Goal: Task Accomplishment & Management: Manage account settings

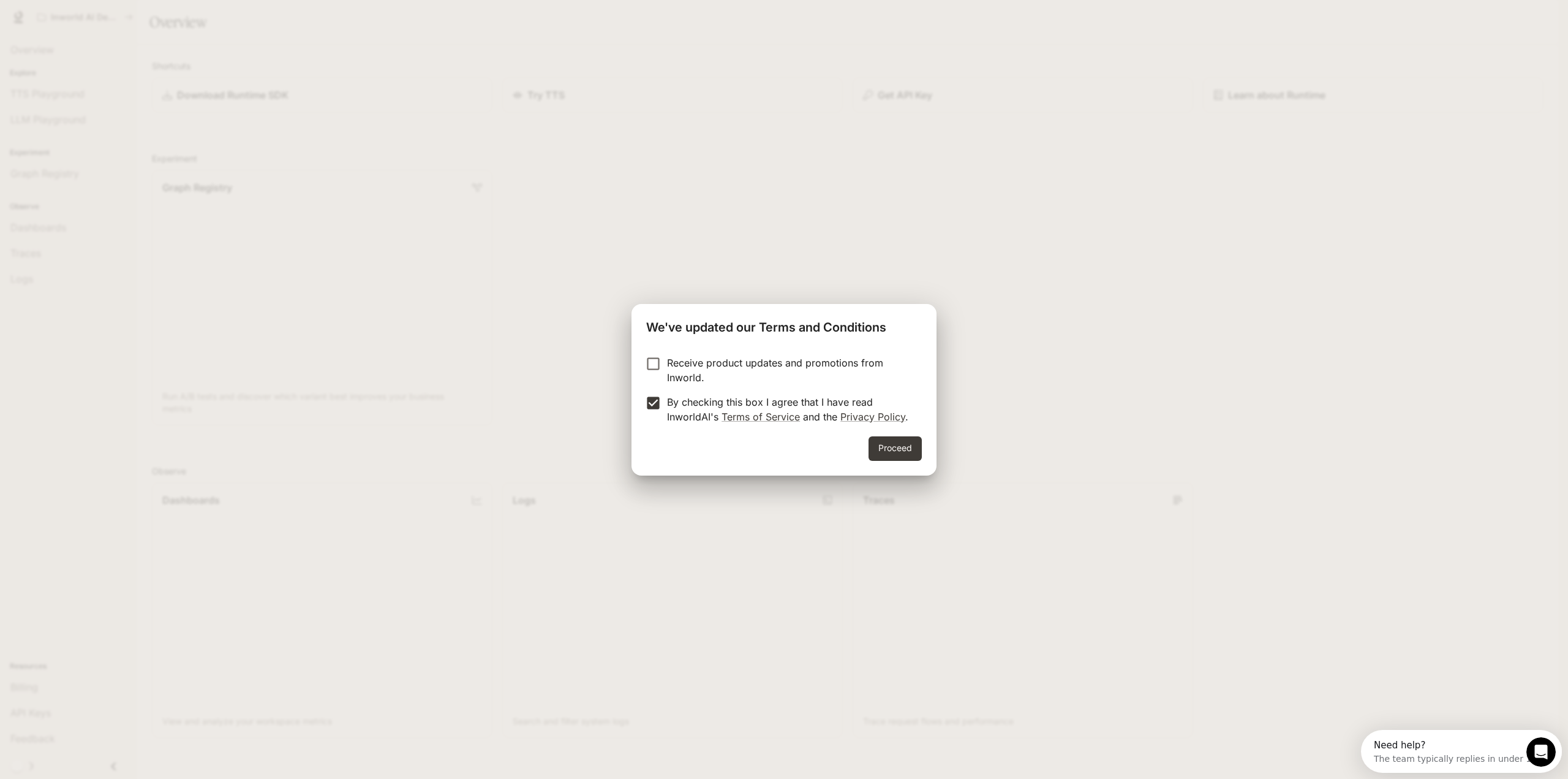
click at [889, 447] on button "Proceed" at bounding box center [895, 448] width 53 height 24
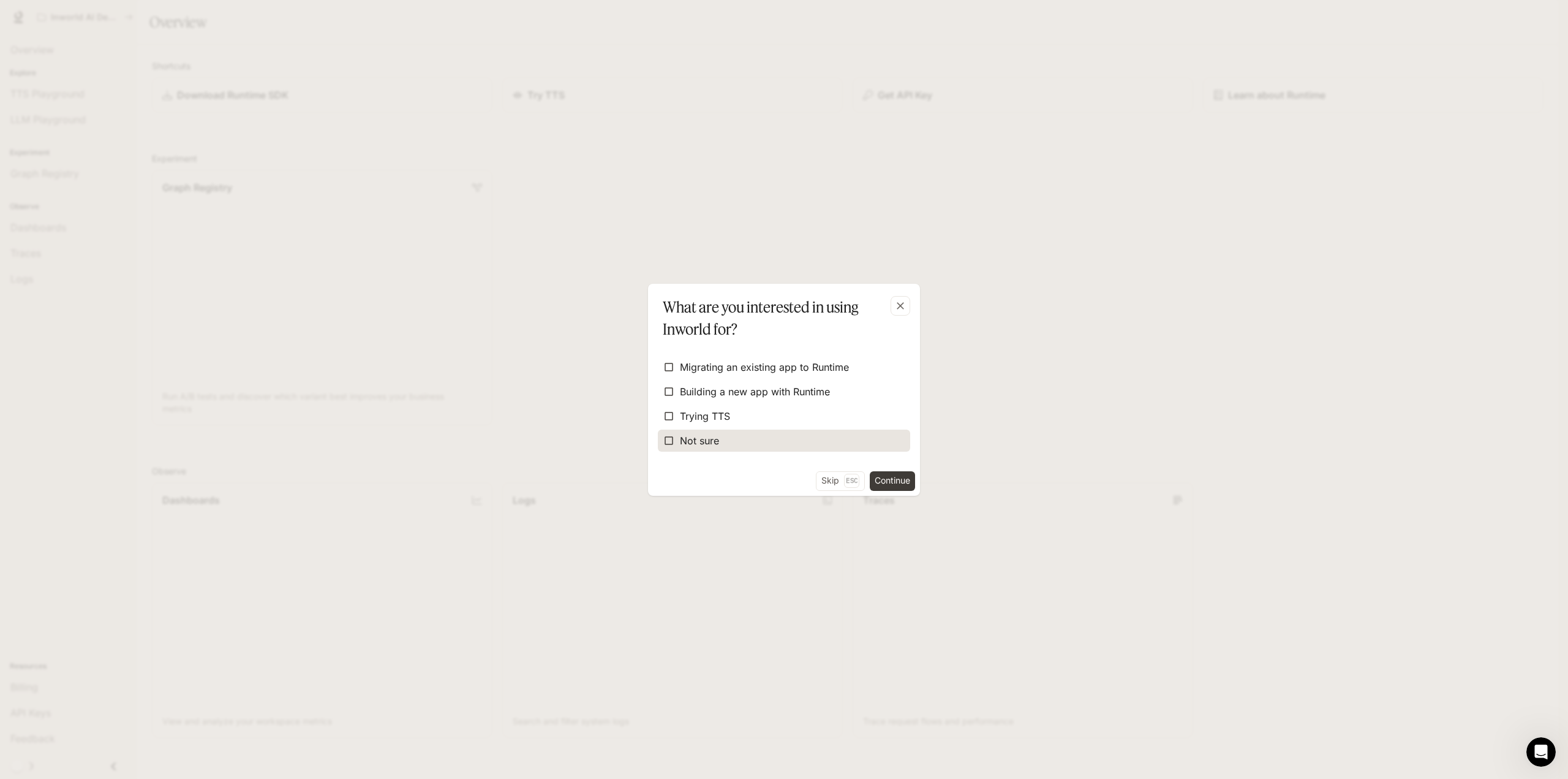
click at [691, 437] on span "Not sure" at bounding box center [699, 440] width 39 height 15
click at [895, 478] on button "Continue" at bounding box center [892, 481] width 45 height 20
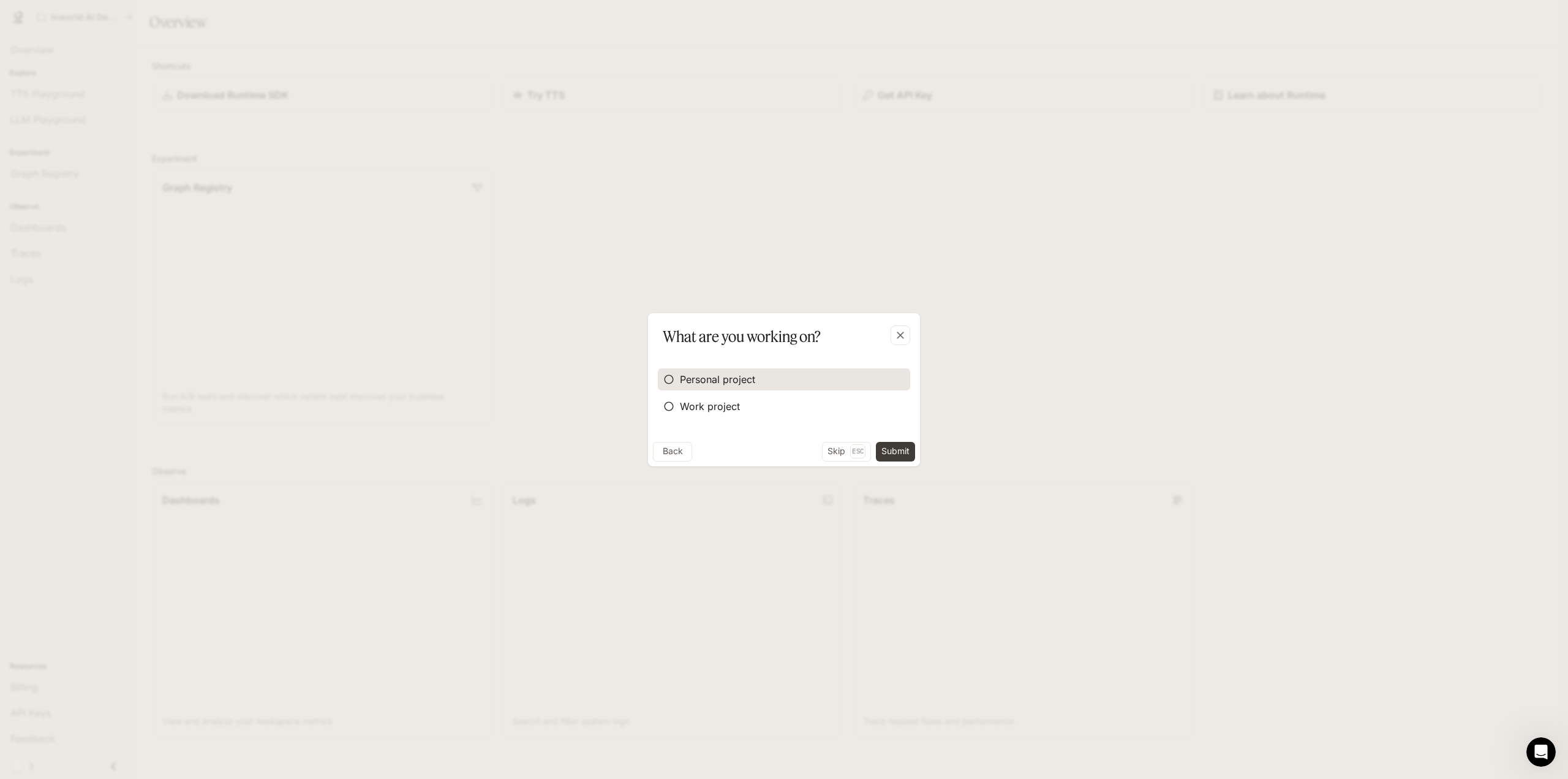
click at [719, 383] on span "Personal project" at bounding box center [717, 380] width 75 height 15
click at [891, 448] on button "Submit" at bounding box center [895, 452] width 39 height 20
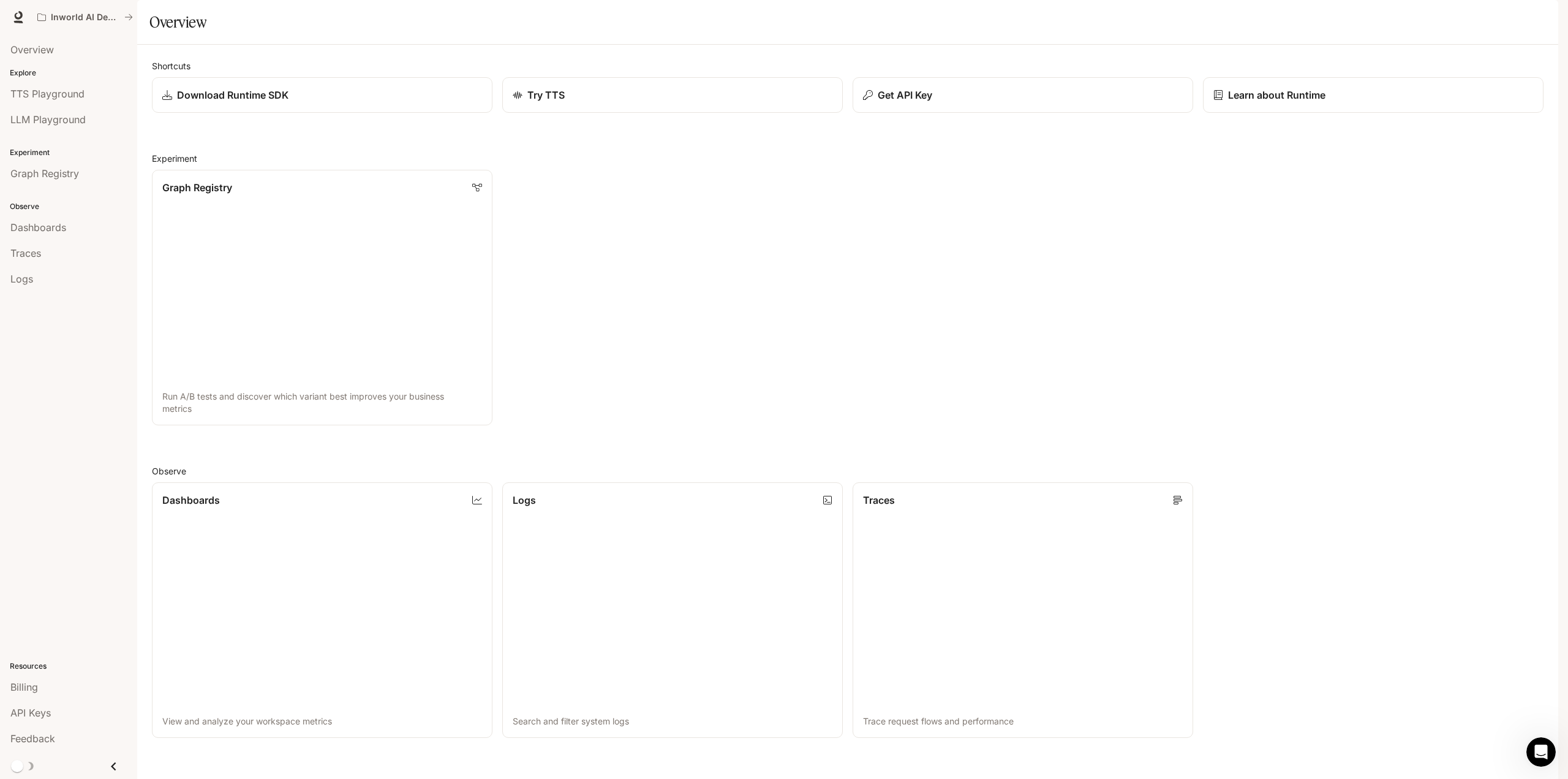
click at [1546, 18] on div "button" at bounding box center [1541, 17] width 17 height 17
click at [1405, 92] on span "Billing" at bounding box center [1464, 91] width 158 height 12
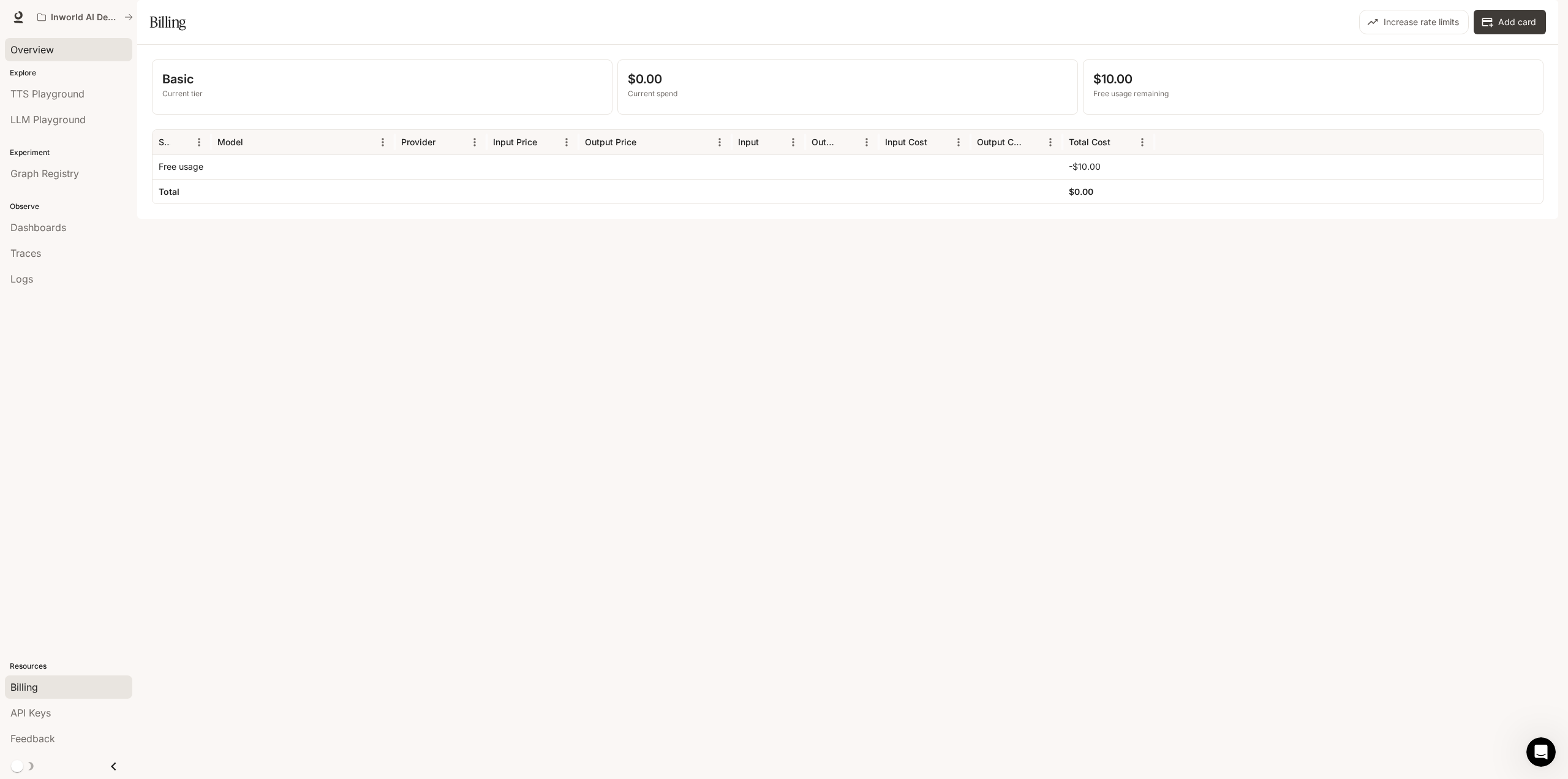
click at [34, 47] on span "Overview" at bounding box center [32, 50] width 43 height 15
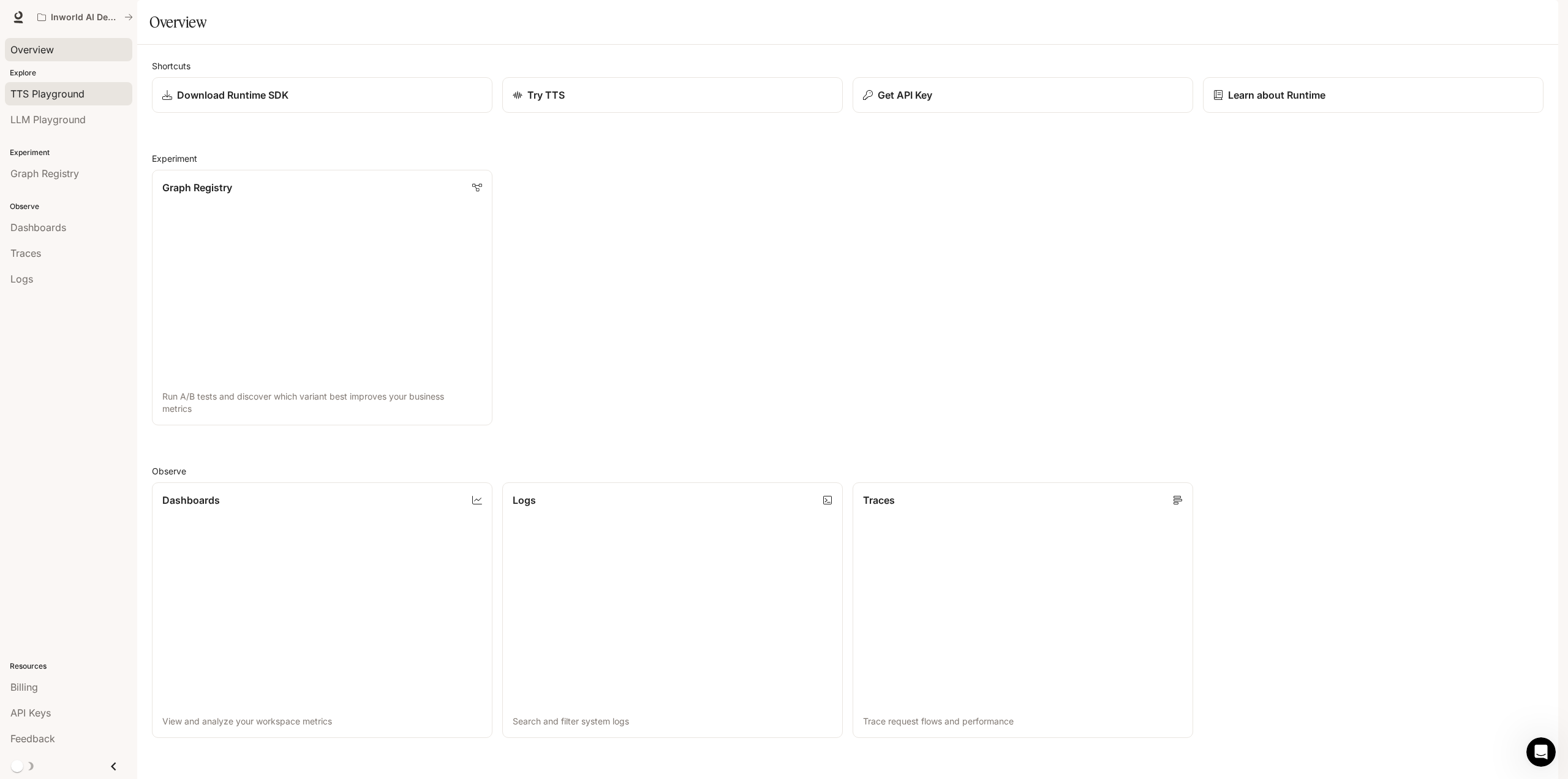
click at [55, 89] on span "TTS Playground" at bounding box center [47, 94] width 74 height 15
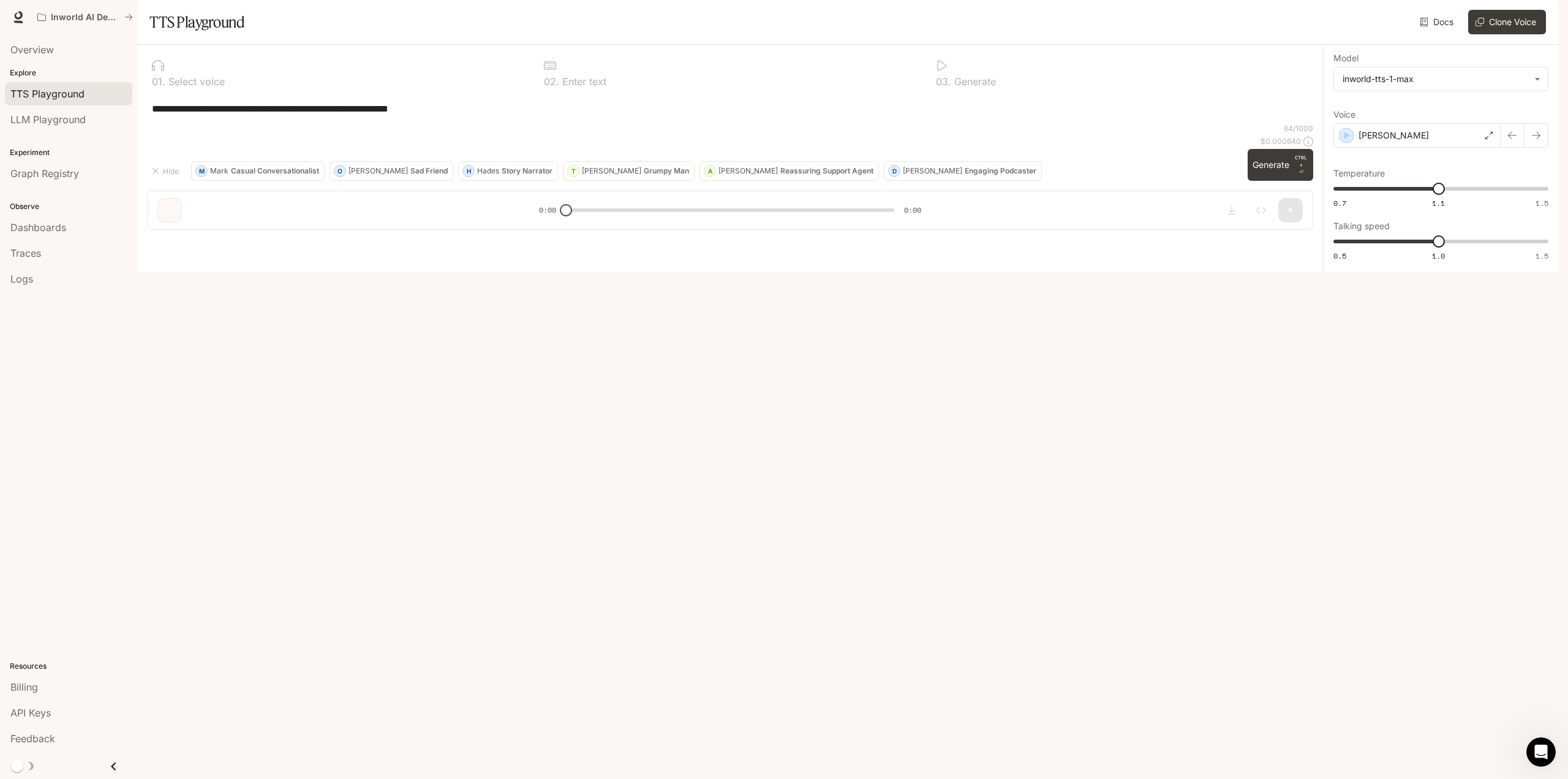
click at [1470, 15] on span "Documentation" at bounding box center [1484, 17] width 61 height 16
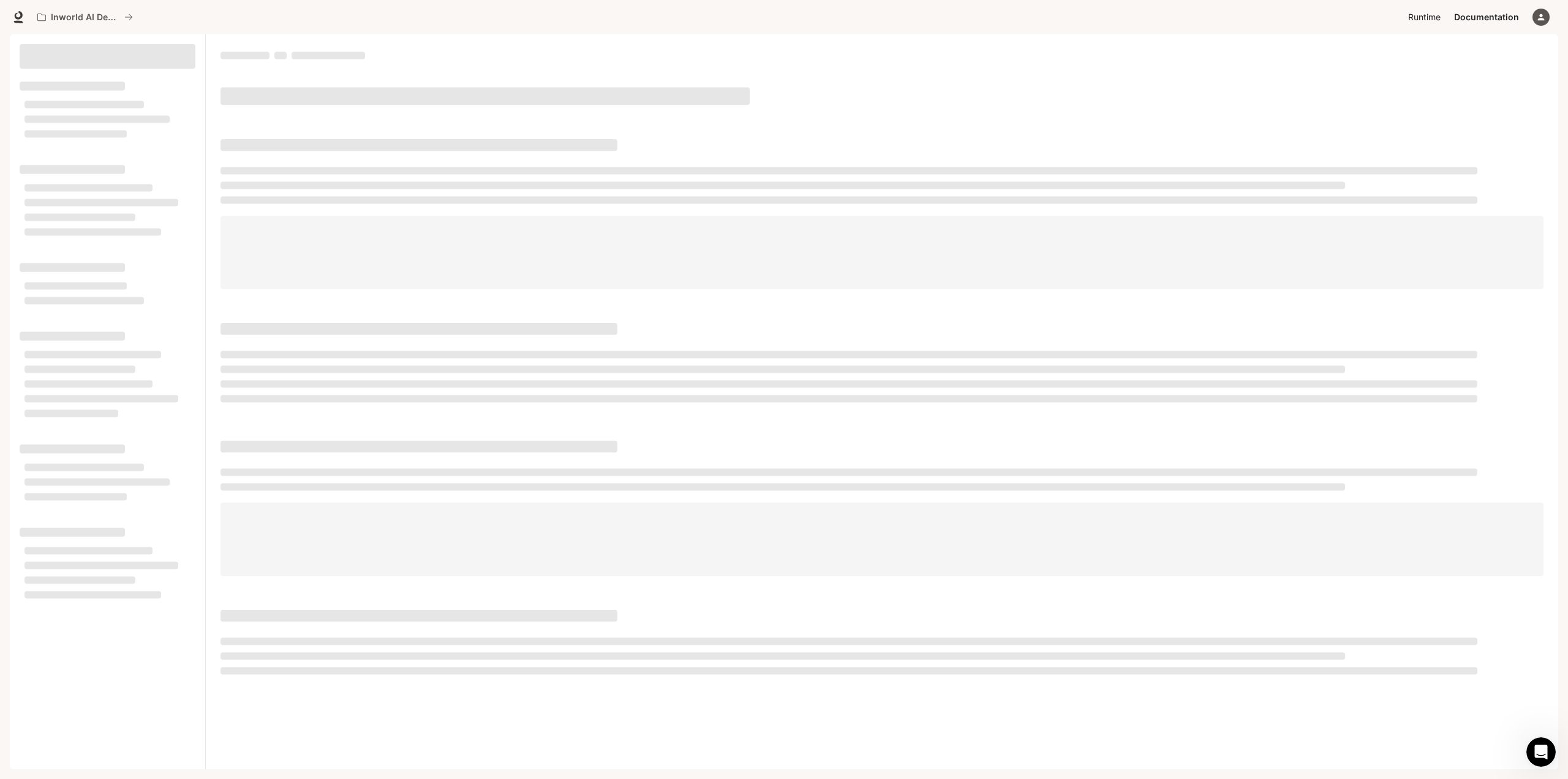
click at [1417, 13] on span "Runtime" at bounding box center [1424, 17] width 32 height 16
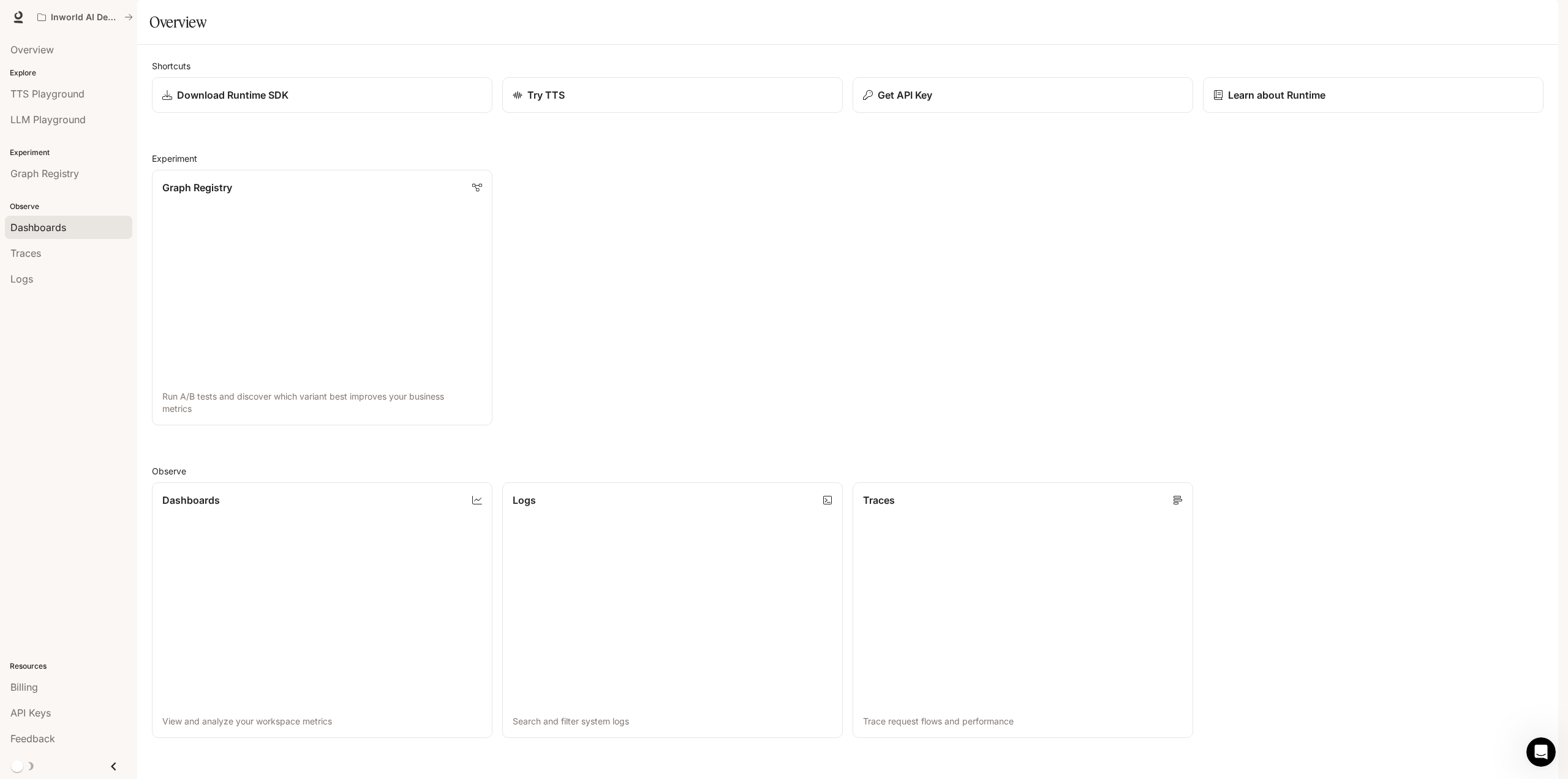
click at [39, 226] on span "Dashboards" at bounding box center [39, 227] width 56 height 15
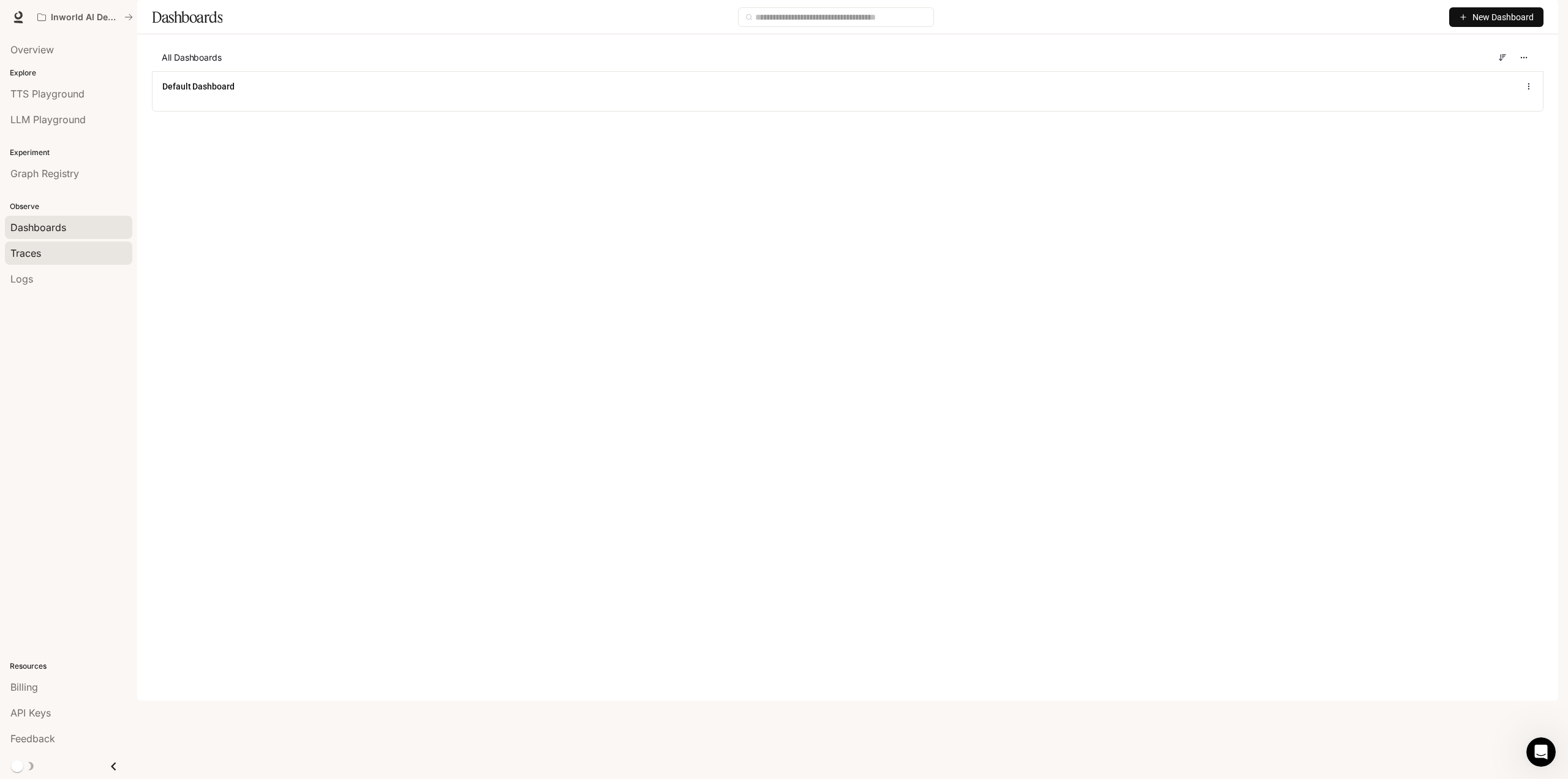
click at [40, 250] on span "Traces" at bounding box center [25, 253] width 30 height 15
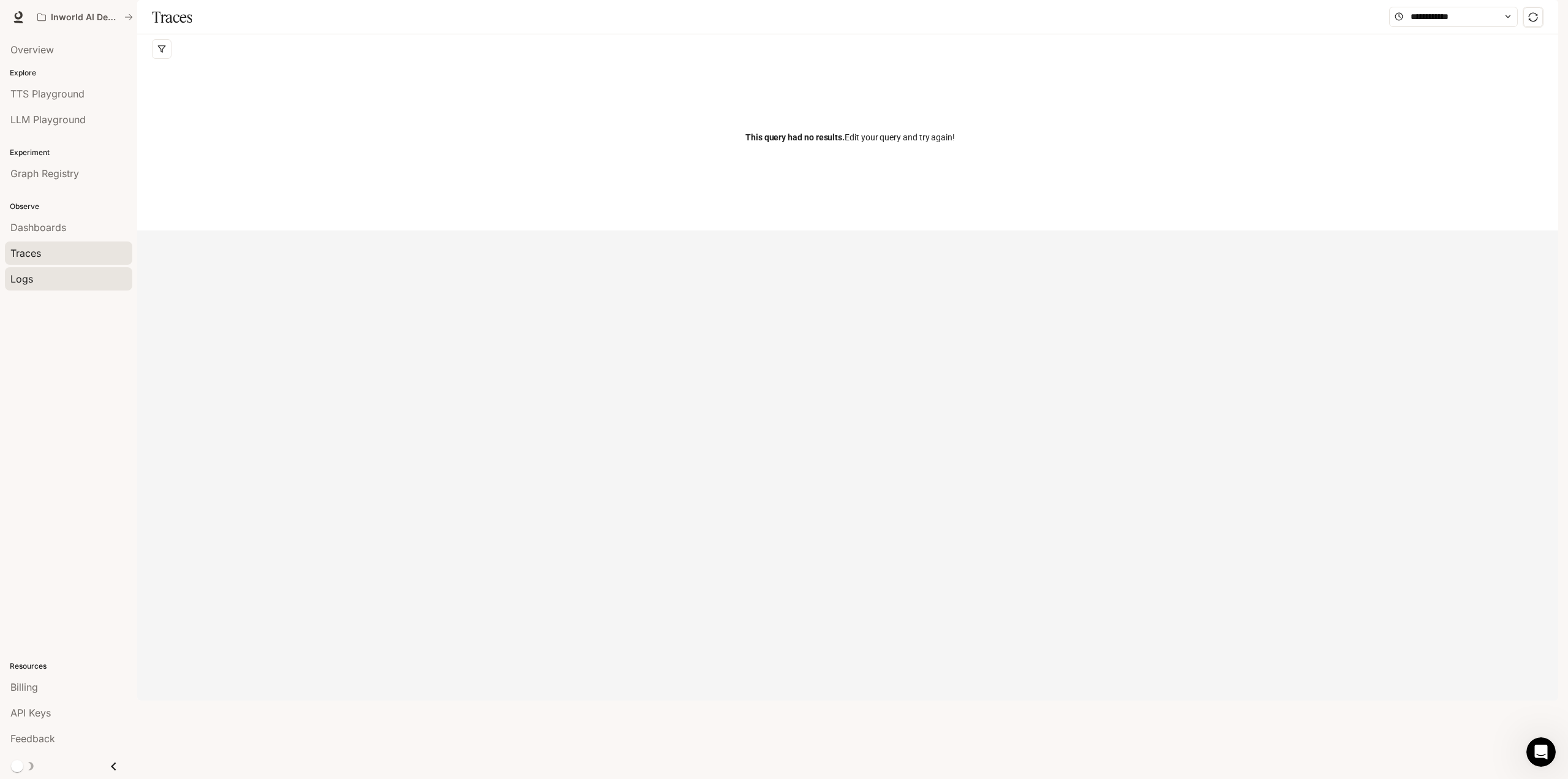
click at [40, 275] on div "Logs" at bounding box center [68, 279] width 116 height 15
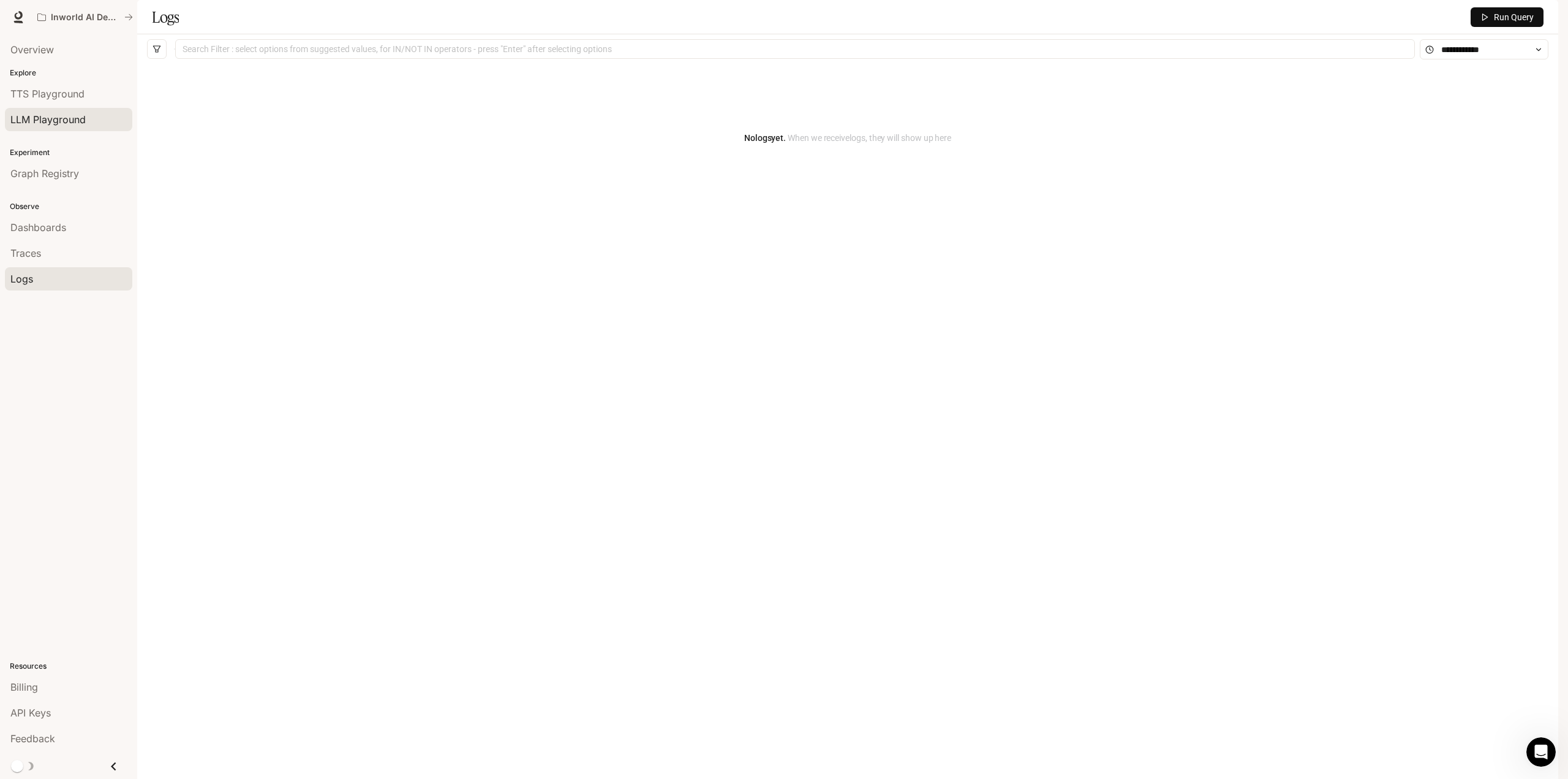
click at [50, 114] on span "LLM Playground" at bounding box center [48, 119] width 75 height 15
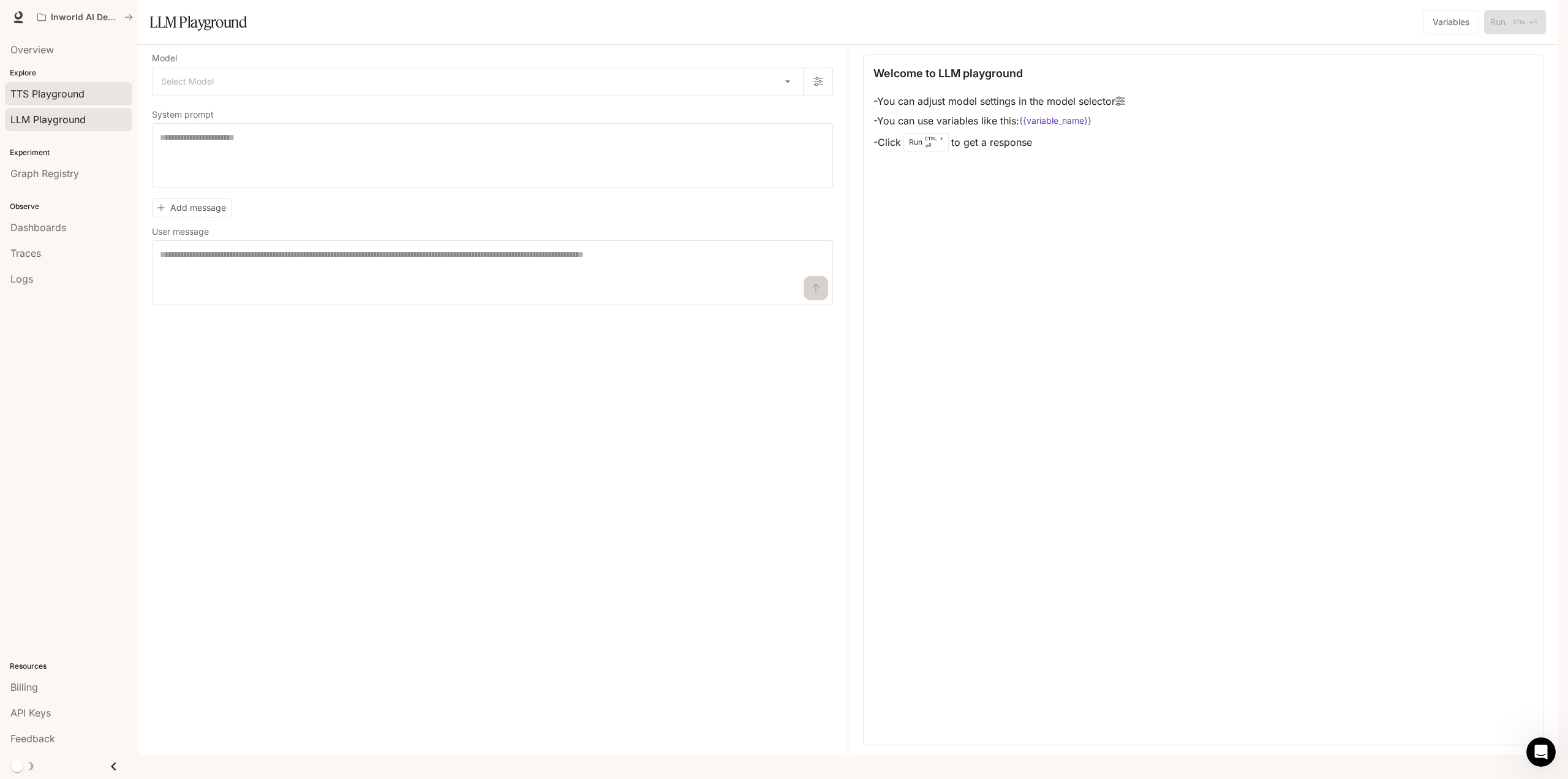
click at [65, 96] on span "TTS Playground" at bounding box center [47, 94] width 74 height 15
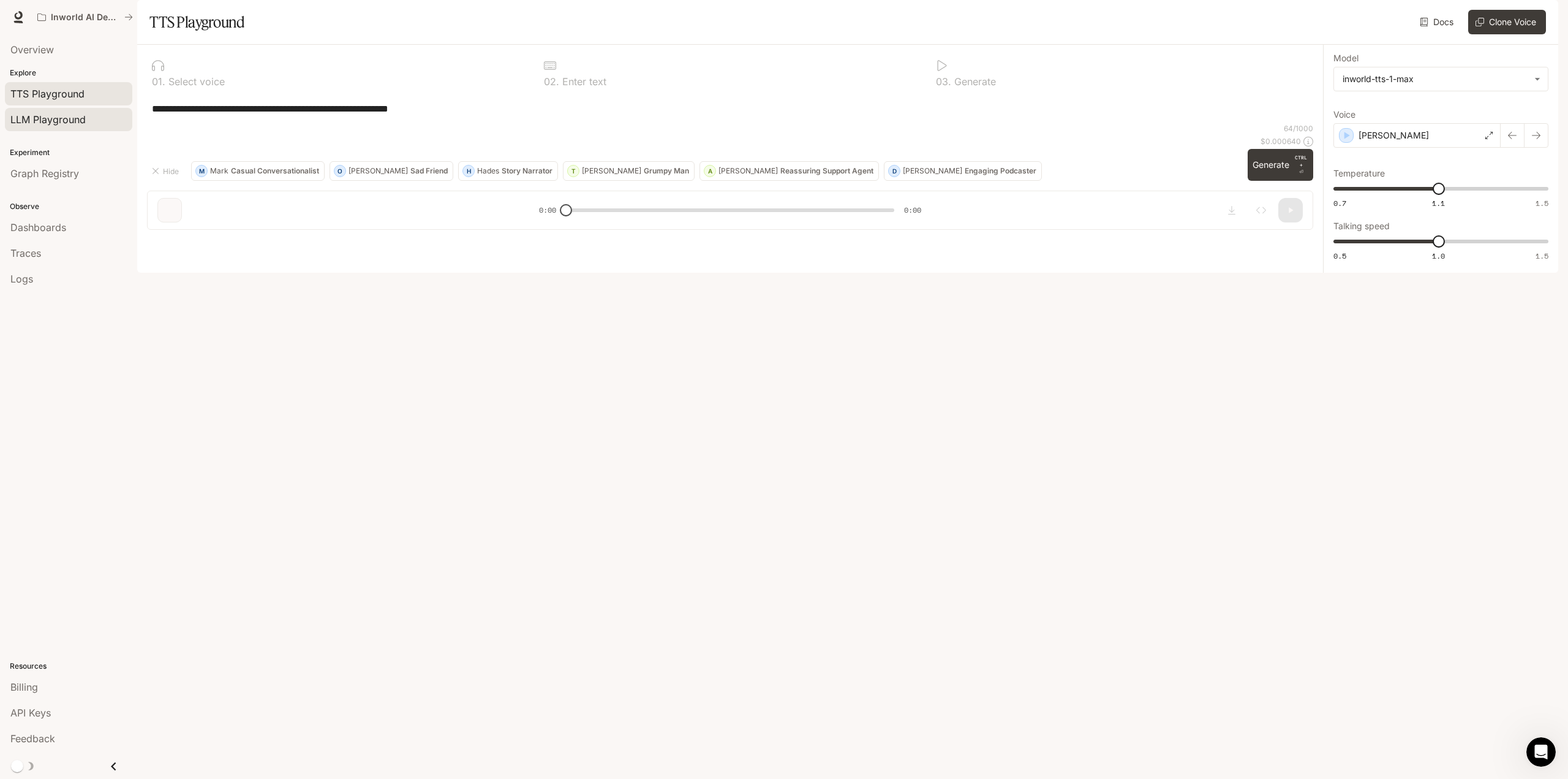
click at [66, 122] on span "LLM Playground" at bounding box center [48, 119] width 75 height 15
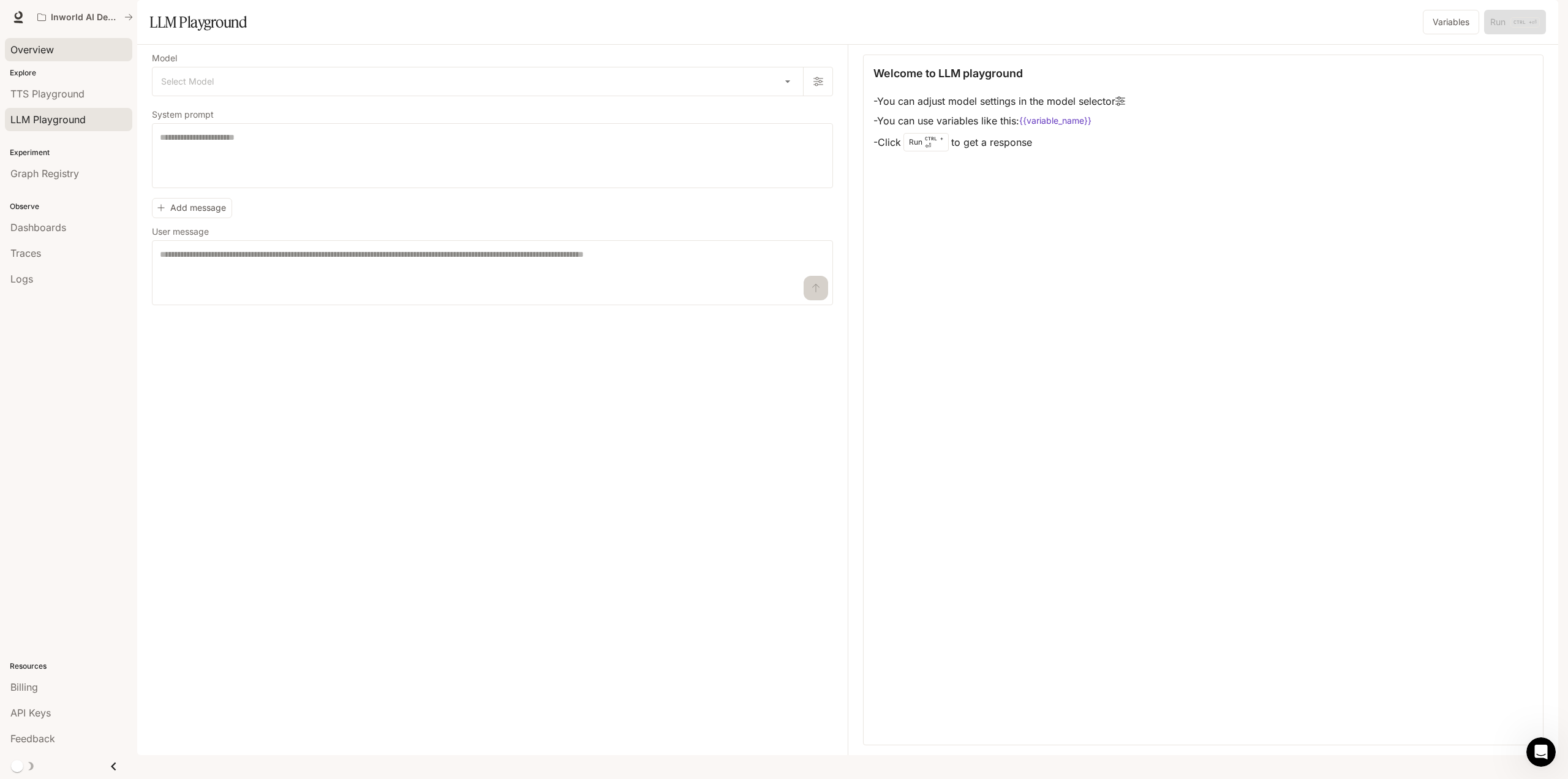
click at [42, 42] on span "Overview" at bounding box center [32, 50] width 43 height 15
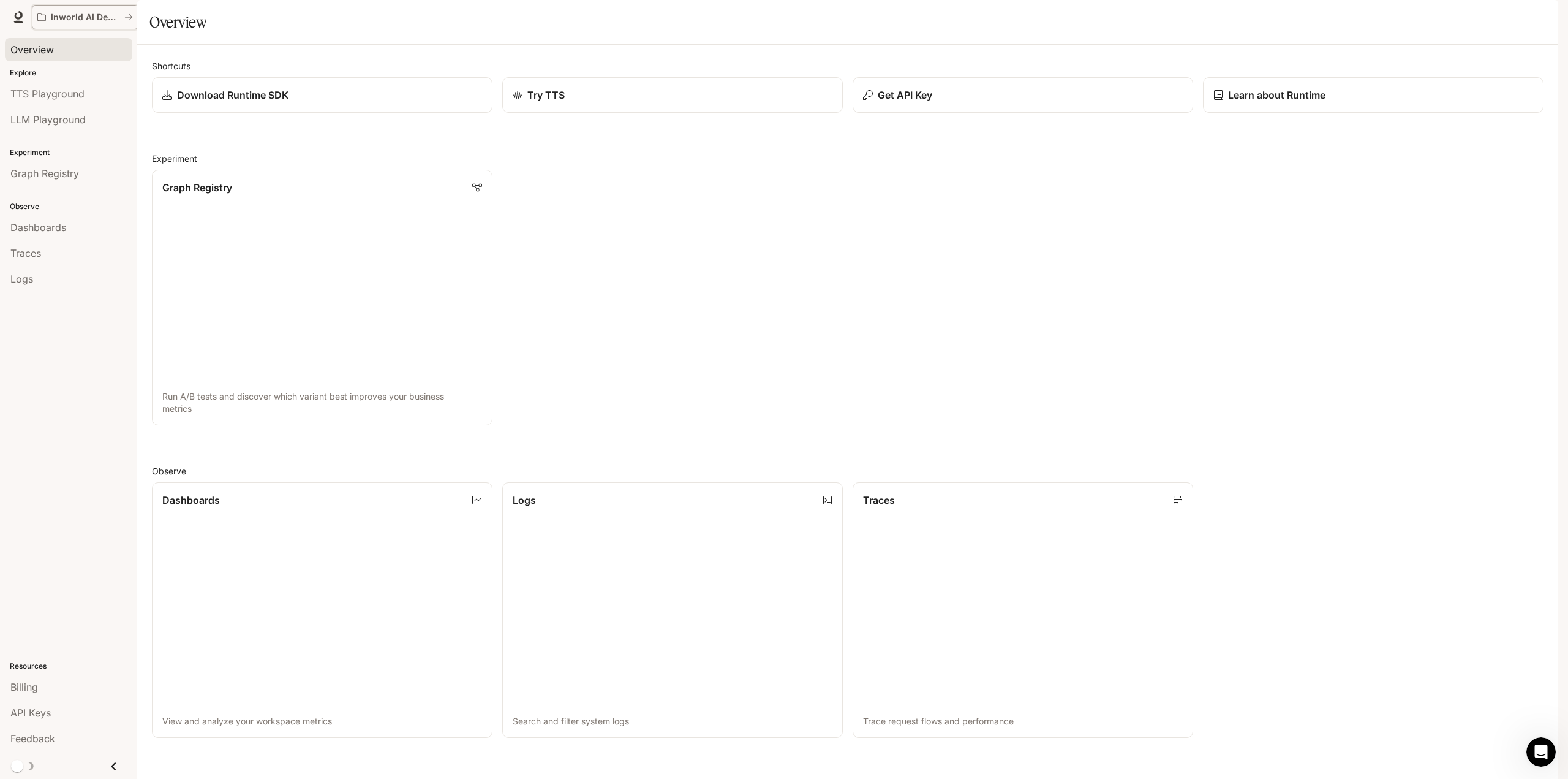
click at [80, 16] on p "Inworld AI Demos" at bounding box center [85, 17] width 68 height 11
click at [127, 17] on icon "All workspaces" at bounding box center [129, 17] width 7 height 6
click at [19, 14] on icon at bounding box center [19, 17] width 12 height 12
click at [64, 713] on div "API Keys" at bounding box center [68, 713] width 116 height 15
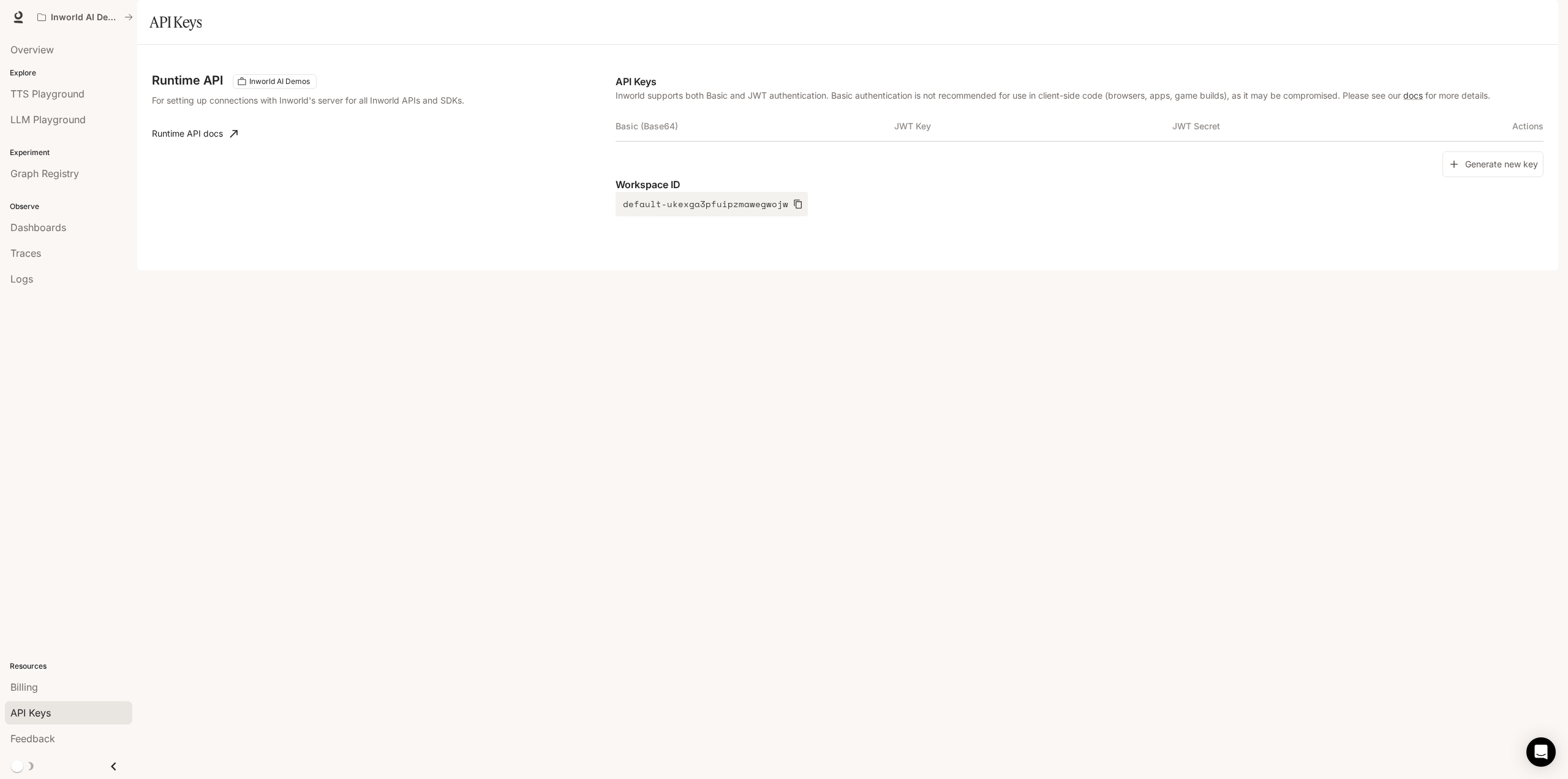
click at [1546, 17] on div "button" at bounding box center [1541, 17] width 17 height 17
click at [1402, 64] on p "[EMAIL_ADDRESS][DOMAIN_NAME]" at bounding box center [1450, 66] width 170 height 12
click at [1489, 128] on button "Cancel" at bounding box center [1481, 123] width 39 height 20
